Goal: Download file/media

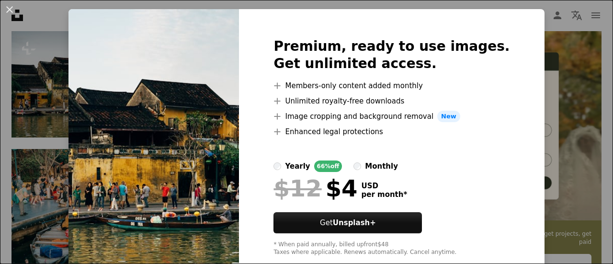
scroll to position [19, 0]
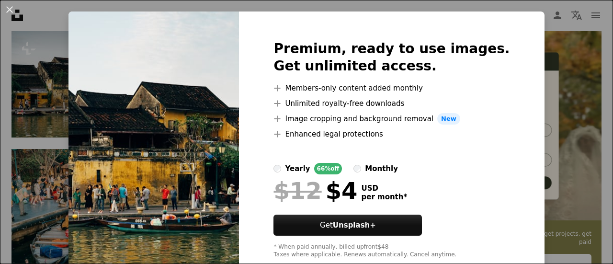
click at [29, 97] on div "An X shape Premium, ready to use images. Get unlimited access. A plus sign Memb…" at bounding box center [306, 132] width 613 height 264
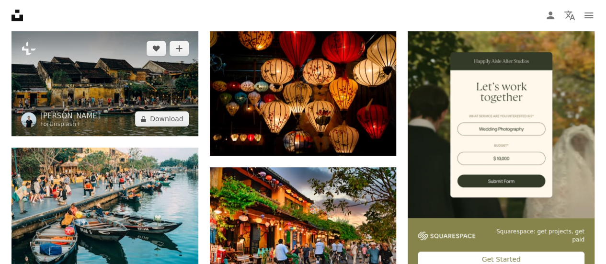
click at [62, 87] on img at bounding box center [104, 83] width 187 height 105
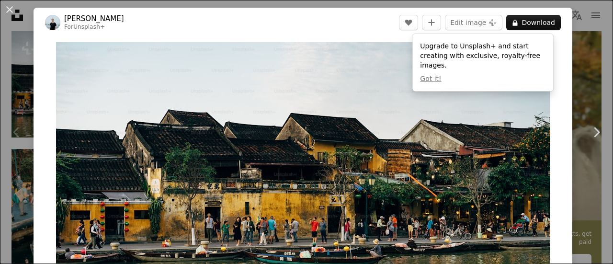
click at [362, 32] on header "[PERSON_NAME] For Unsplash+ A heart A plus sign Edit image Plus sign for Unspla…" at bounding box center [303, 23] width 539 height 30
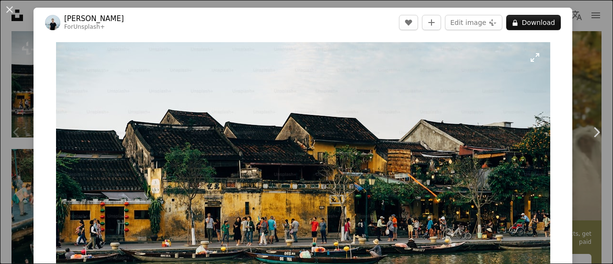
click at [528, 57] on img "Zoom in on this image" at bounding box center [303, 181] width 494 height 278
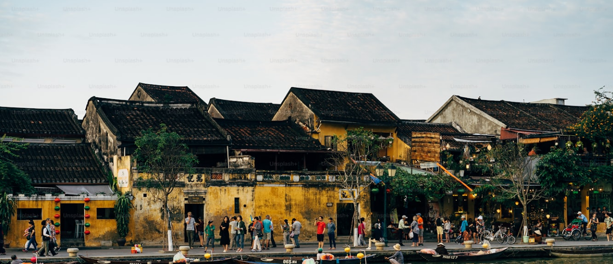
scroll to position [36, 0]
